Goal: Check status: Check status

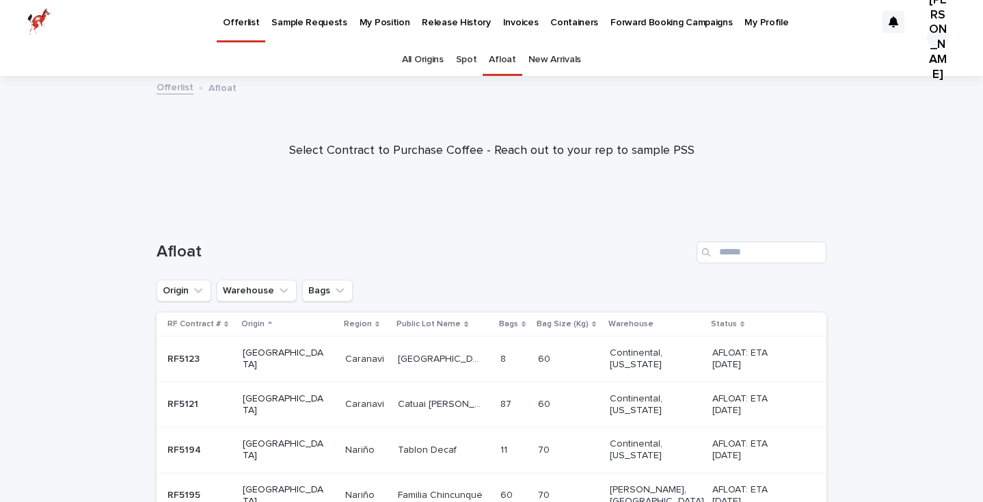
click at [353, 29] on link "My Position" at bounding box center [384, 21] width 63 height 42
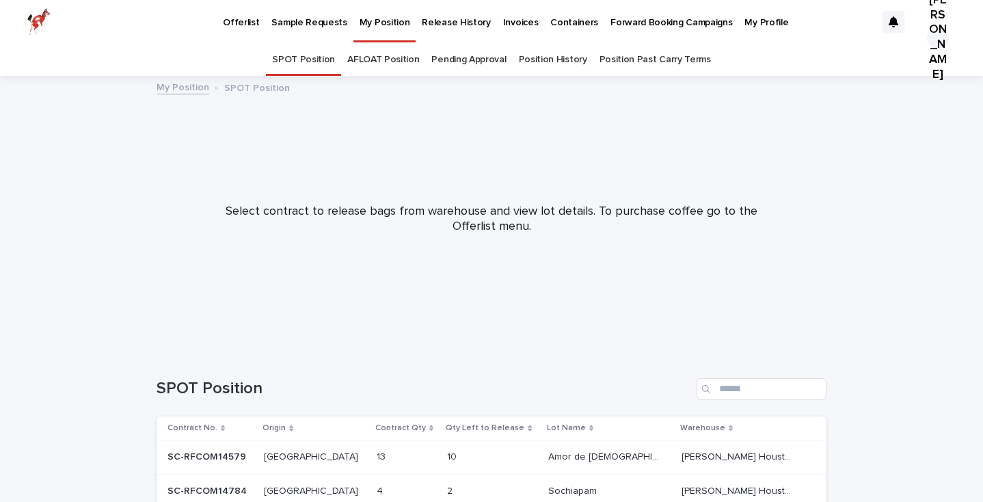
scroll to position [156, 0]
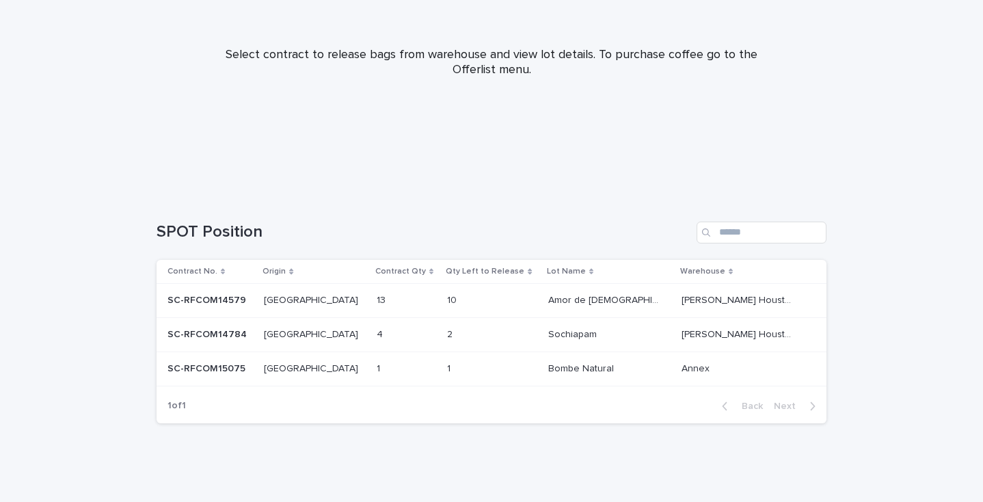
click at [249, 370] on p at bounding box center [209, 369] width 85 height 12
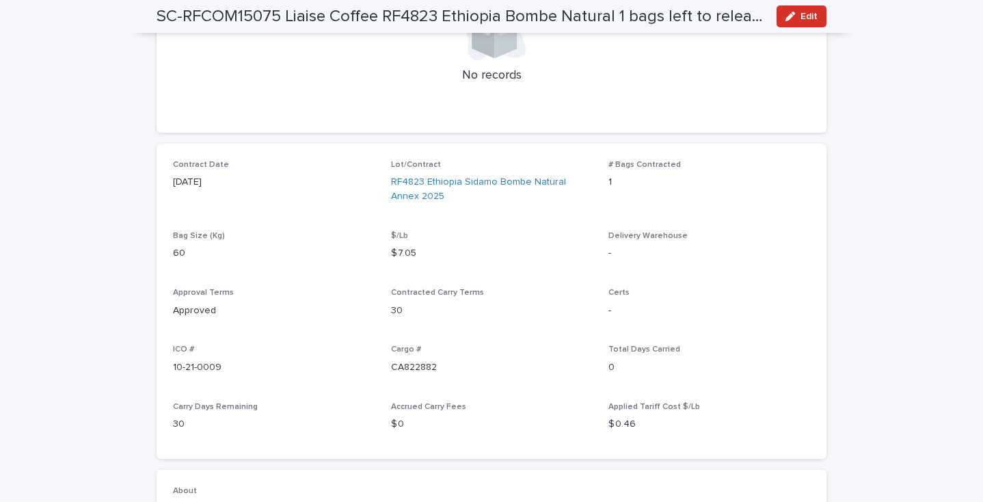
scroll to position [327, 0]
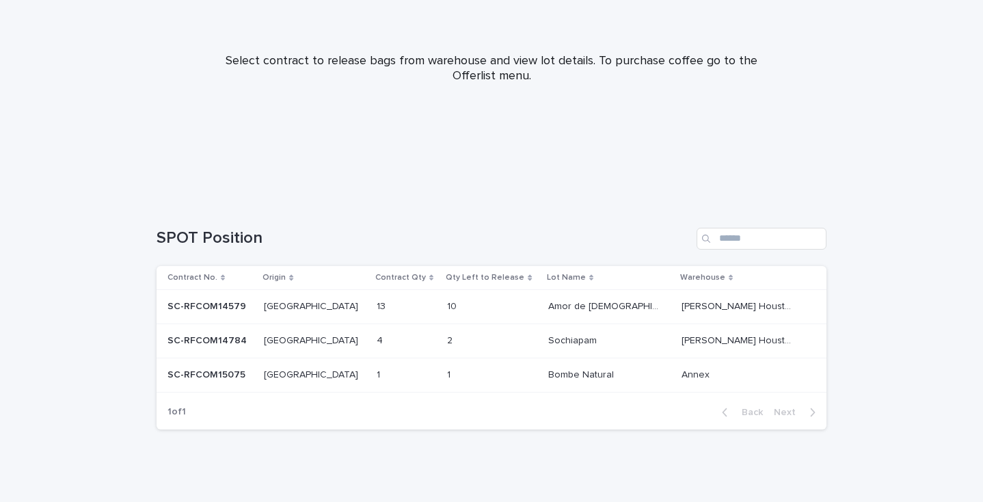
scroll to position [156, 0]
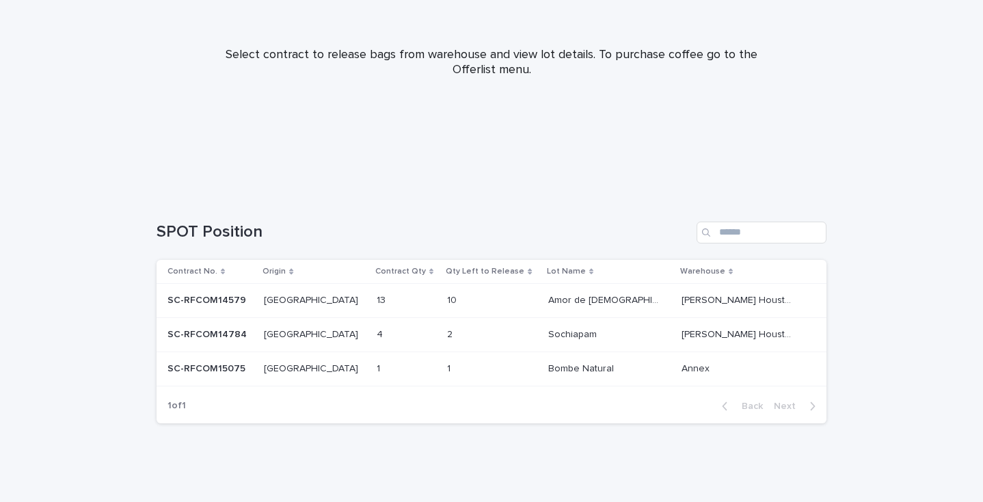
click at [454, 380] on td "1 1" at bounding box center [491, 368] width 100 height 34
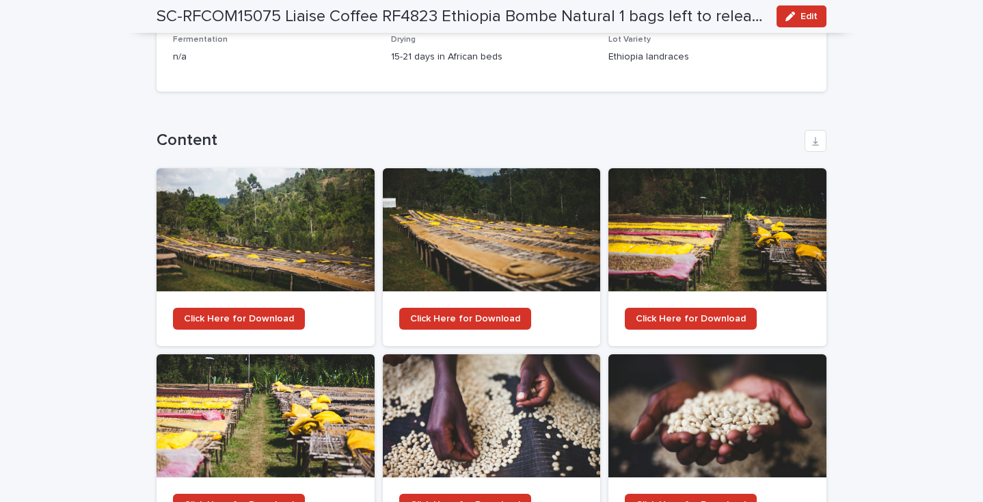
scroll to position [1587, 0]
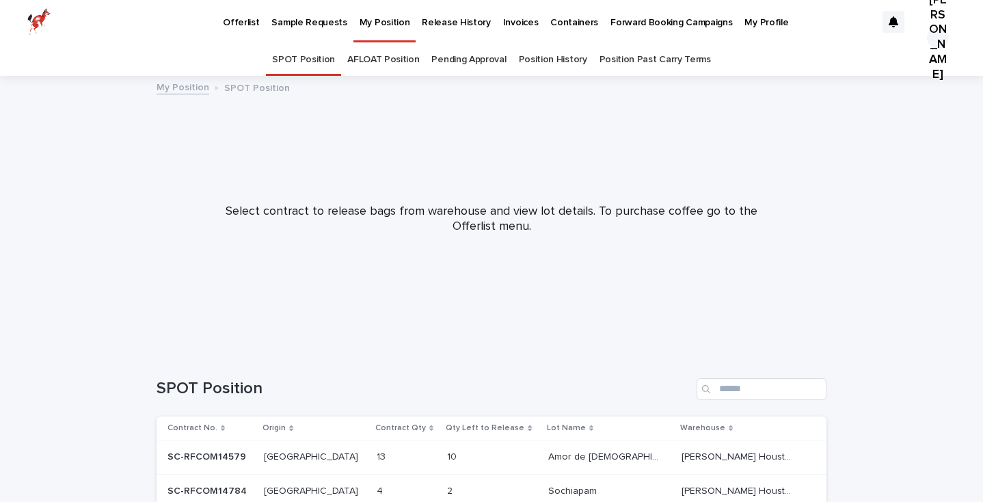
click at [394, 63] on link "AFLOAT Position" at bounding box center [383, 60] width 72 height 32
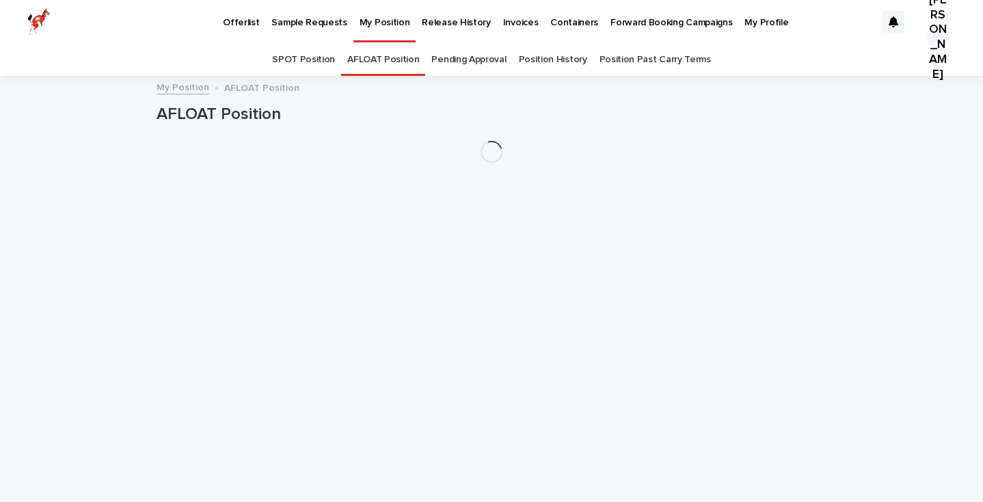
click at [306, 67] on link "SPOT Position" at bounding box center [303, 60] width 63 height 32
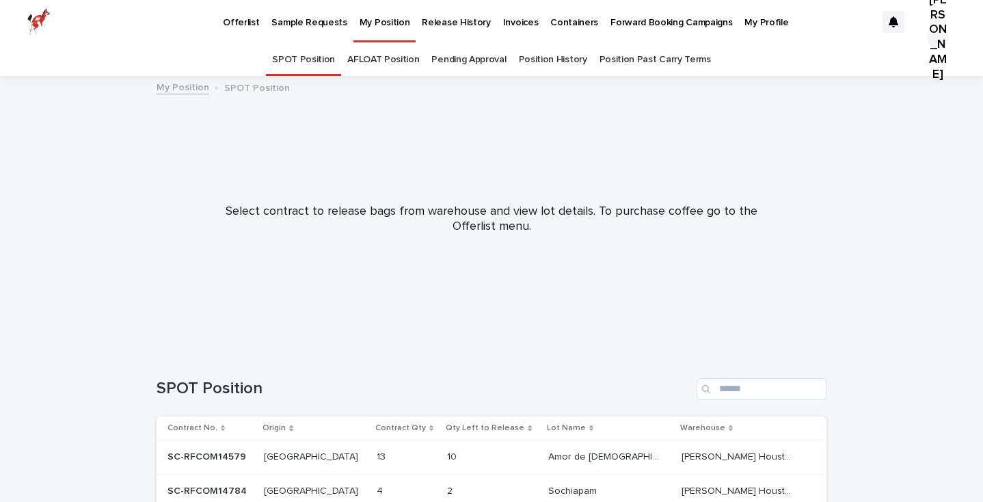
click at [396, 49] on link "AFLOAT Position" at bounding box center [383, 60] width 72 height 32
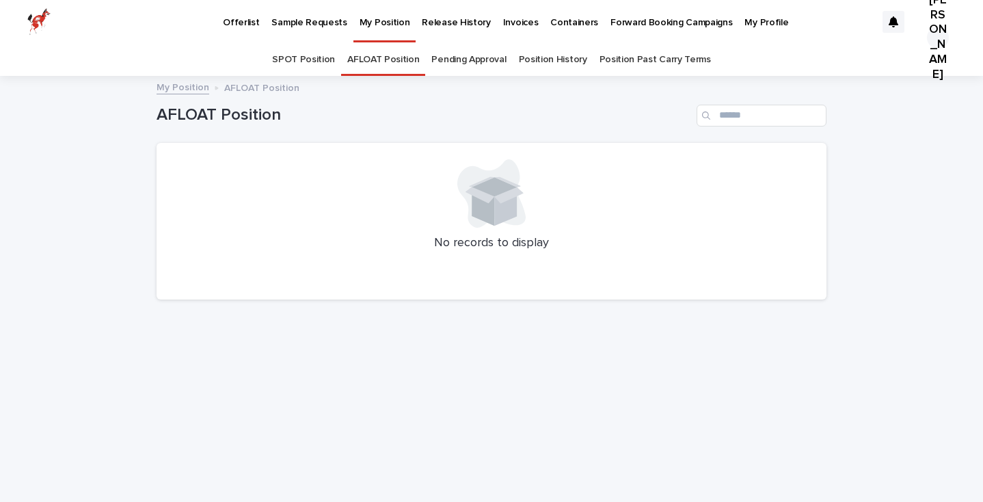
click at [295, 49] on link "SPOT Position" at bounding box center [303, 60] width 63 height 32
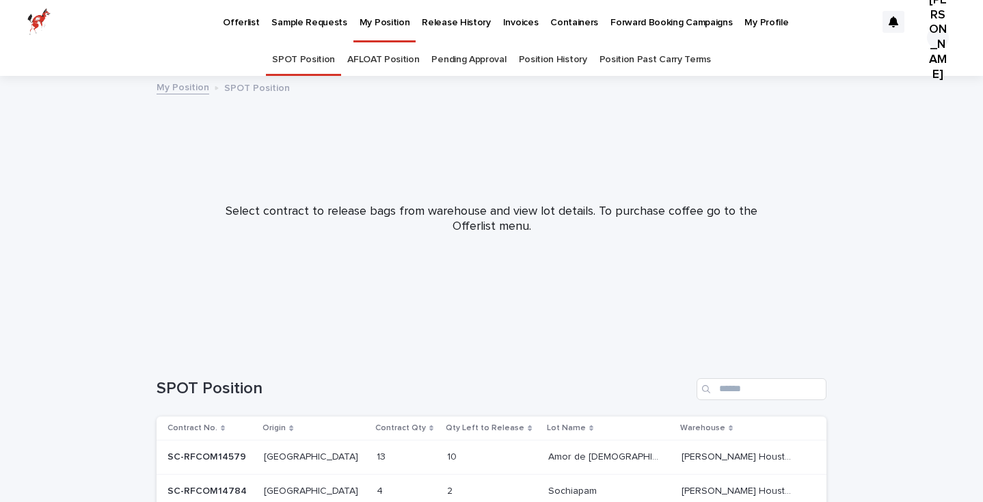
scroll to position [156, 0]
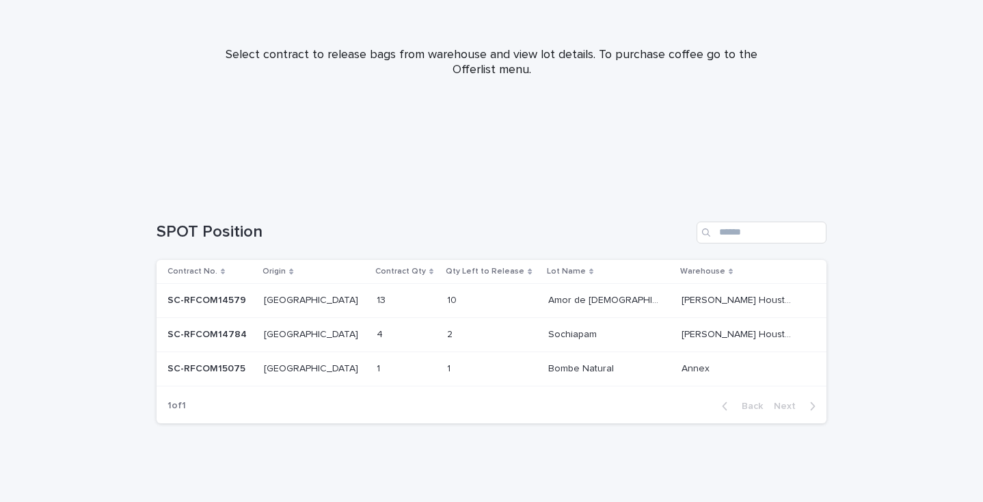
click at [379, 370] on p at bounding box center [404, 369] width 57 height 12
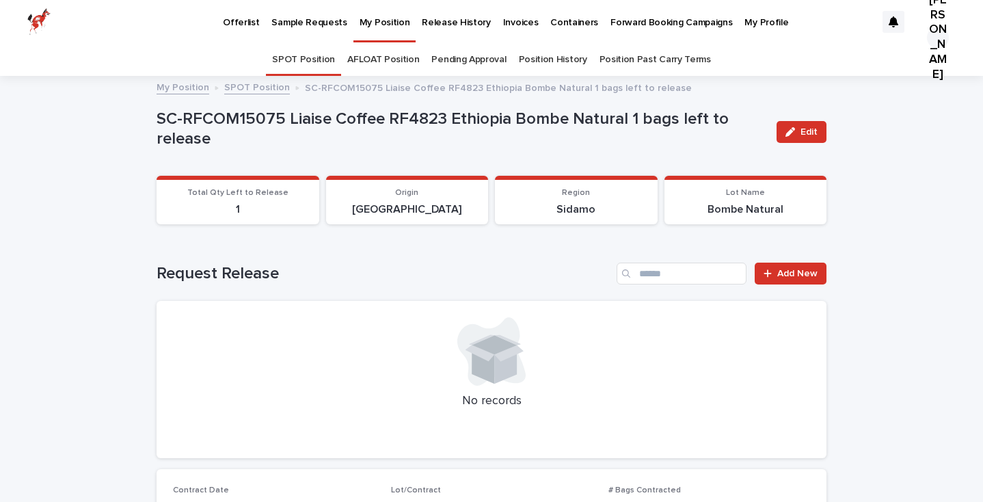
click at [292, 23] on p "Sample Requests" at bounding box center [308, 14] width 75 height 29
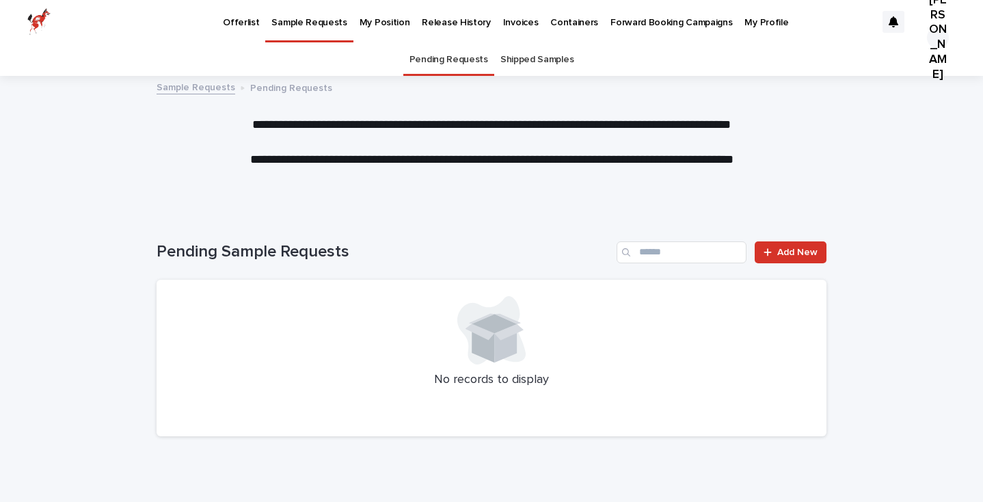
scroll to position [14, 0]
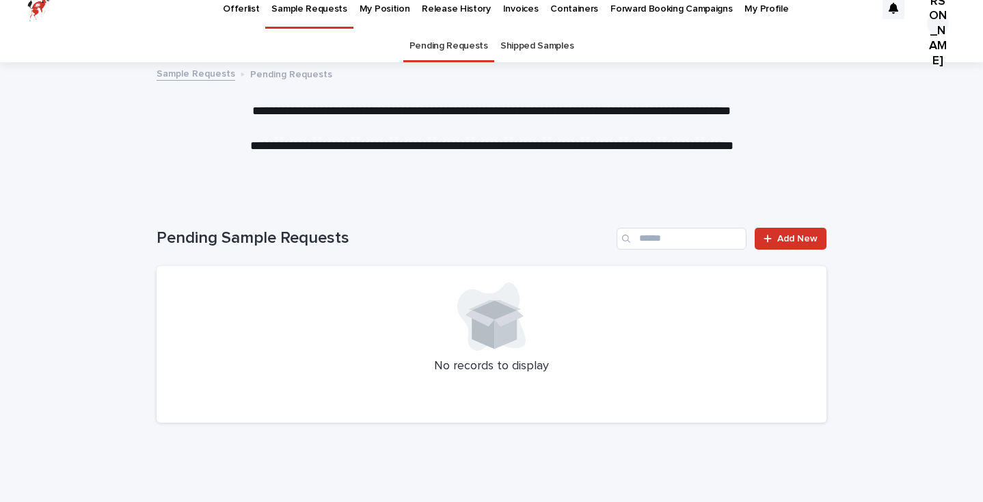
click at [530, 40] on link "Shipped Samples" at bounding box center [536, 46] width 73 height 32
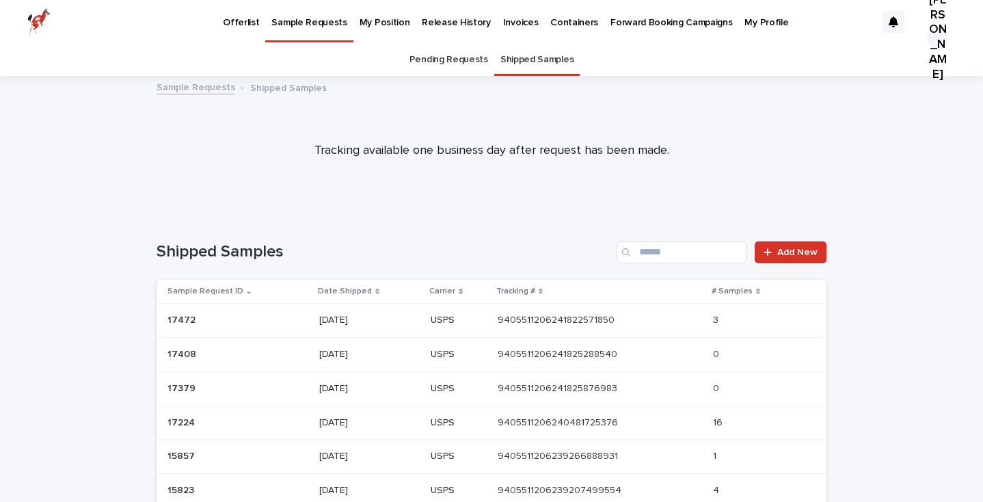
click at [368, 323] on p "[DATE]" at bounding box center [369, 320] width 100 height 12
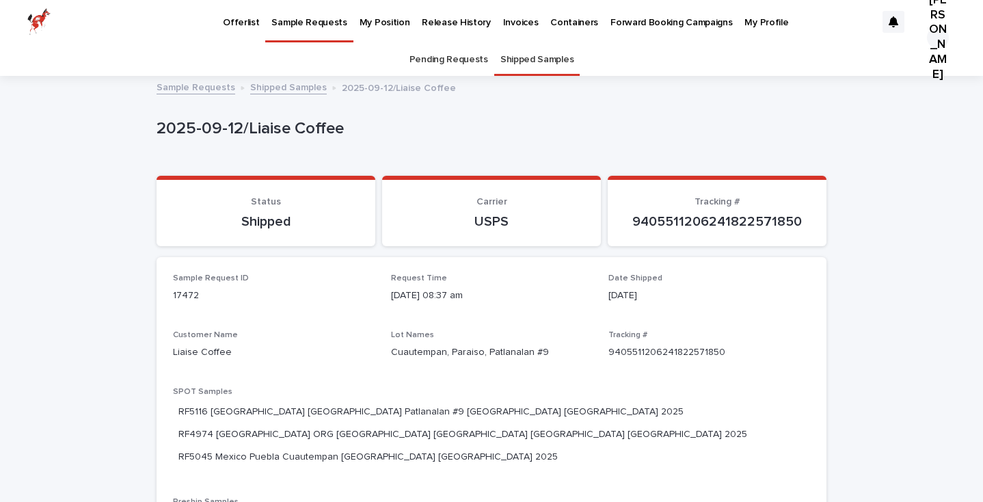
click at [644, 353] on p "9405511206241822571850" at bounding box center [709, 352] width 202 height 14
